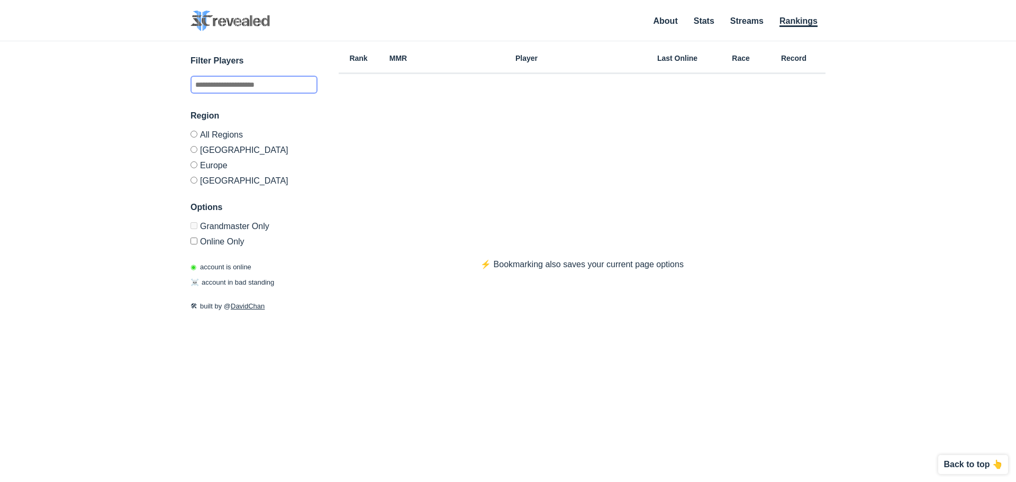
click at [232, 86] on input "text" at bounding box center [253, 85] width 127 height 18
type input "**********"
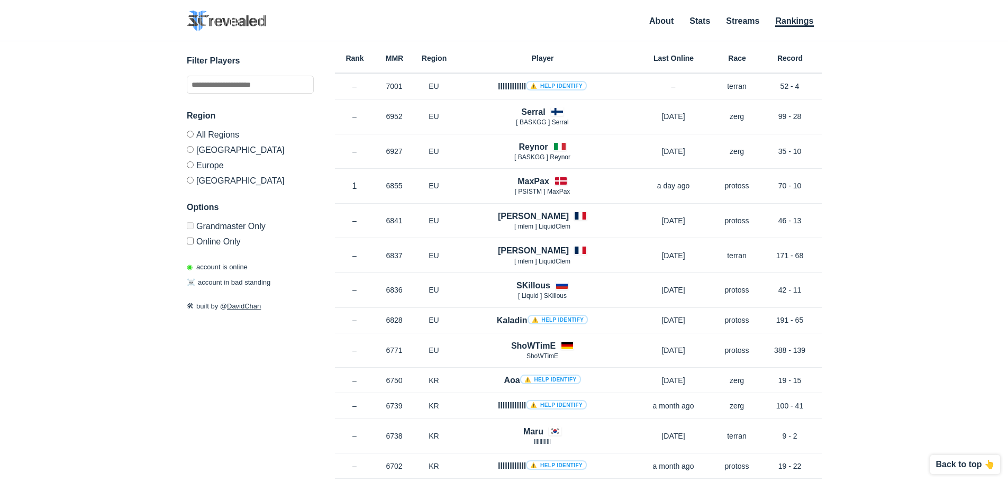
click at [227, 245] on label "Online Only" at bounding box center [250, 239] width 127 height 13
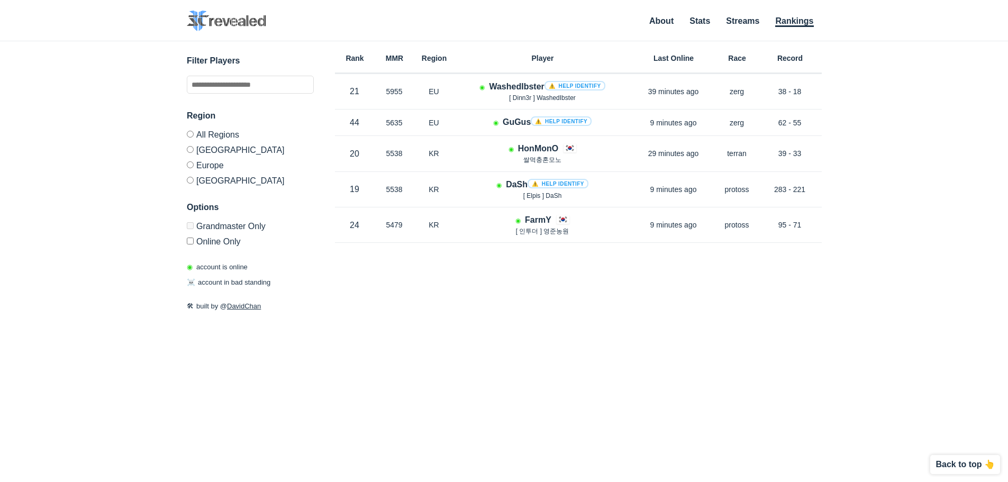
click at [579, 315] on div "Rank MMR Region Player Last Online Race Record Rank 21 in [GEOGRAPHIC_DATA] MMR…" at bounding box center [578, 221] width 487 height 361
click at [486, 303] on div "Rank MMR Region Player Last Online Race Record Rank 21 in [GEOGRAPHIC_DATA] MMR…" at bounding box center [582, 221] width 487 height 361
click at [489, 291] on div "Rank MMR Region Player Last Online Race Record Rank 21 in [GEOGRAPHIC_DATA] MMR…" at bounding box center [582, 221] width 487 height 361
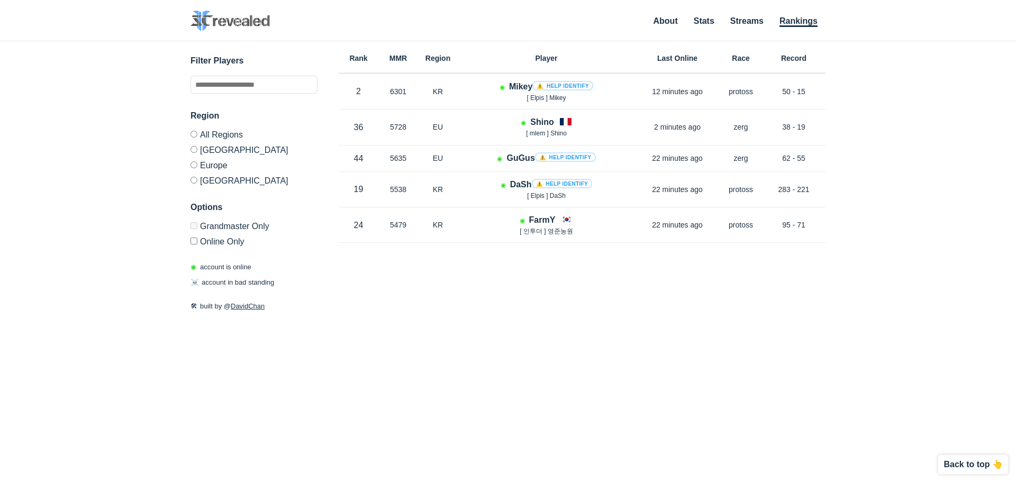
click at [546, 287] on div "Rank MMR Region Player Last Online Race Record Rank 2 in KR MMR 6301 Region KR …" at bounding box center [582, 221] width 487 height 361
drag, startPoint x: 0, startPoint y: 177, endPoint x: 17, endPoint y: 161, distance: 23.2
click at [0, 177] on div "✕ Filter Players Region All Regions North America Europe Korea Options Grandmas…" at bounding box center [508, 248] width 1016 height 414
